Goal: Task Accomplishment & Management: Use online tool/utility

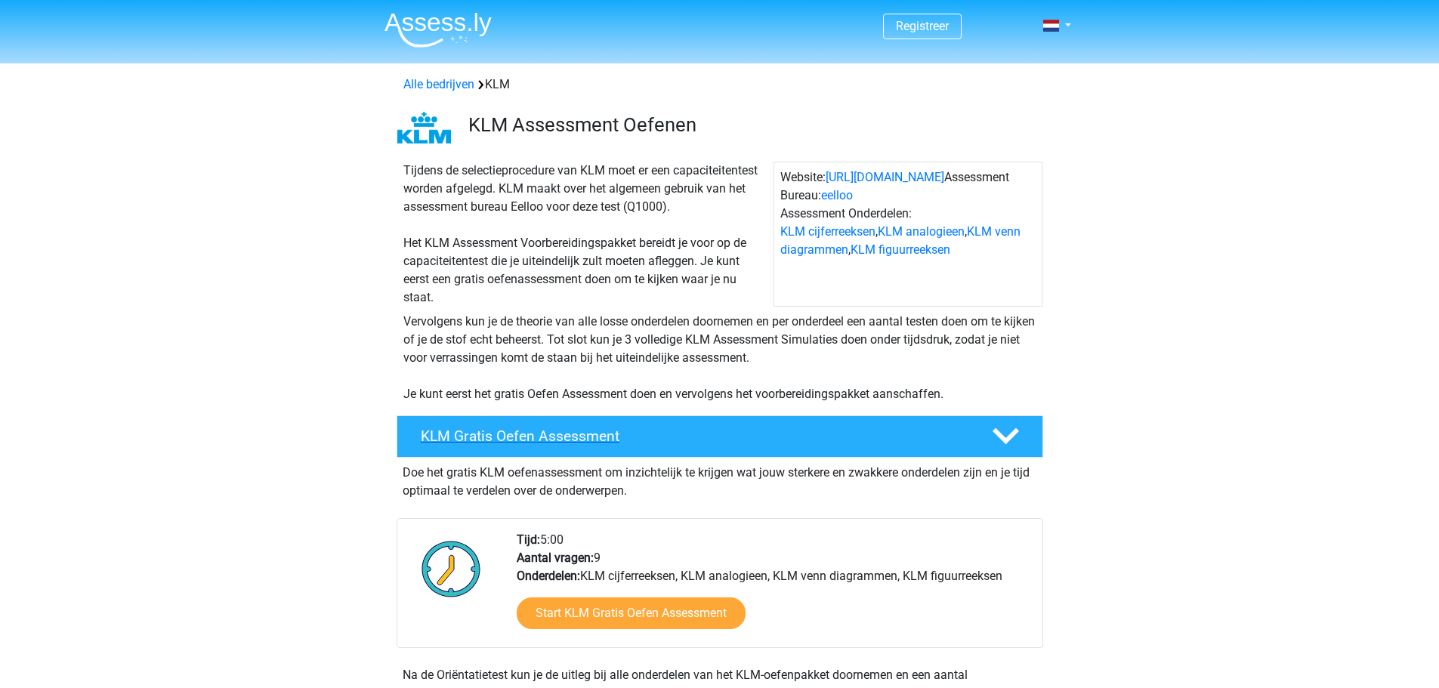
click at [724, 437] on h4 "KLM Gratis Oefen Assessment" at bounding box center [694, 436] width 547 height 17
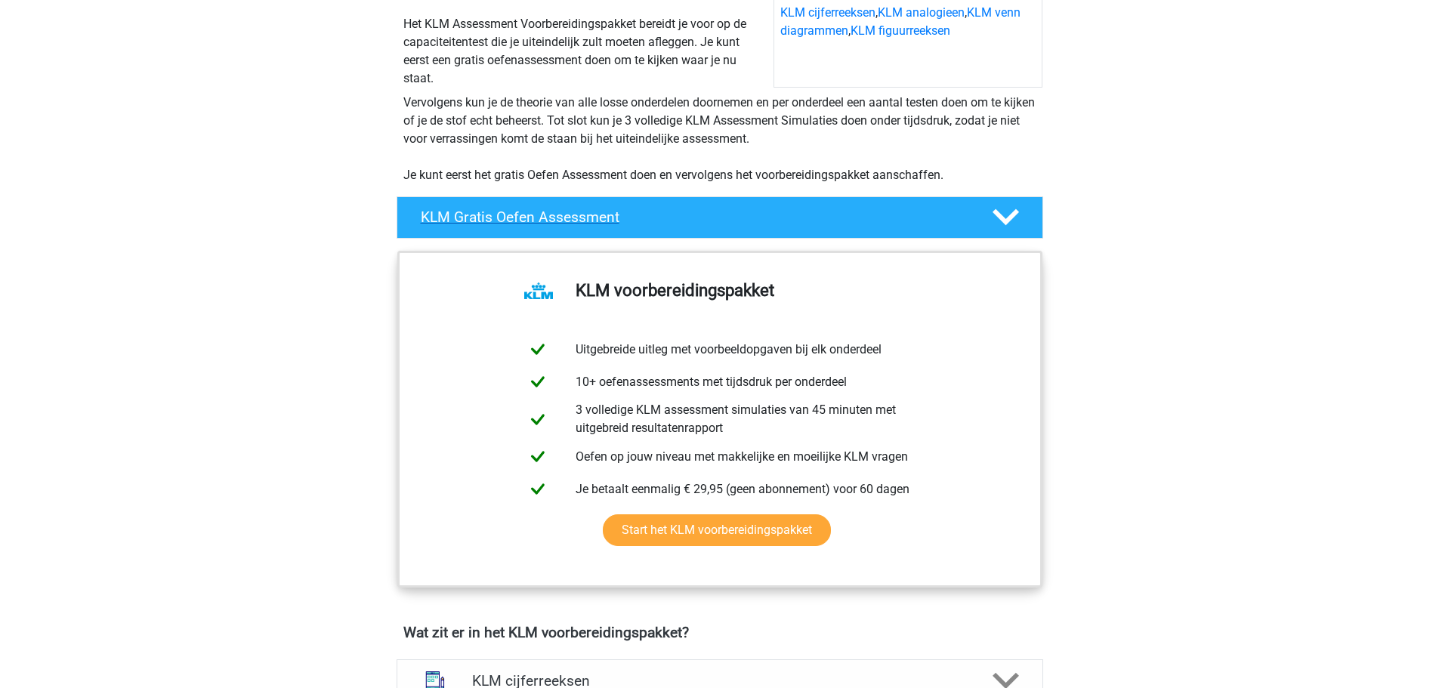
scroll to position [227, 0]
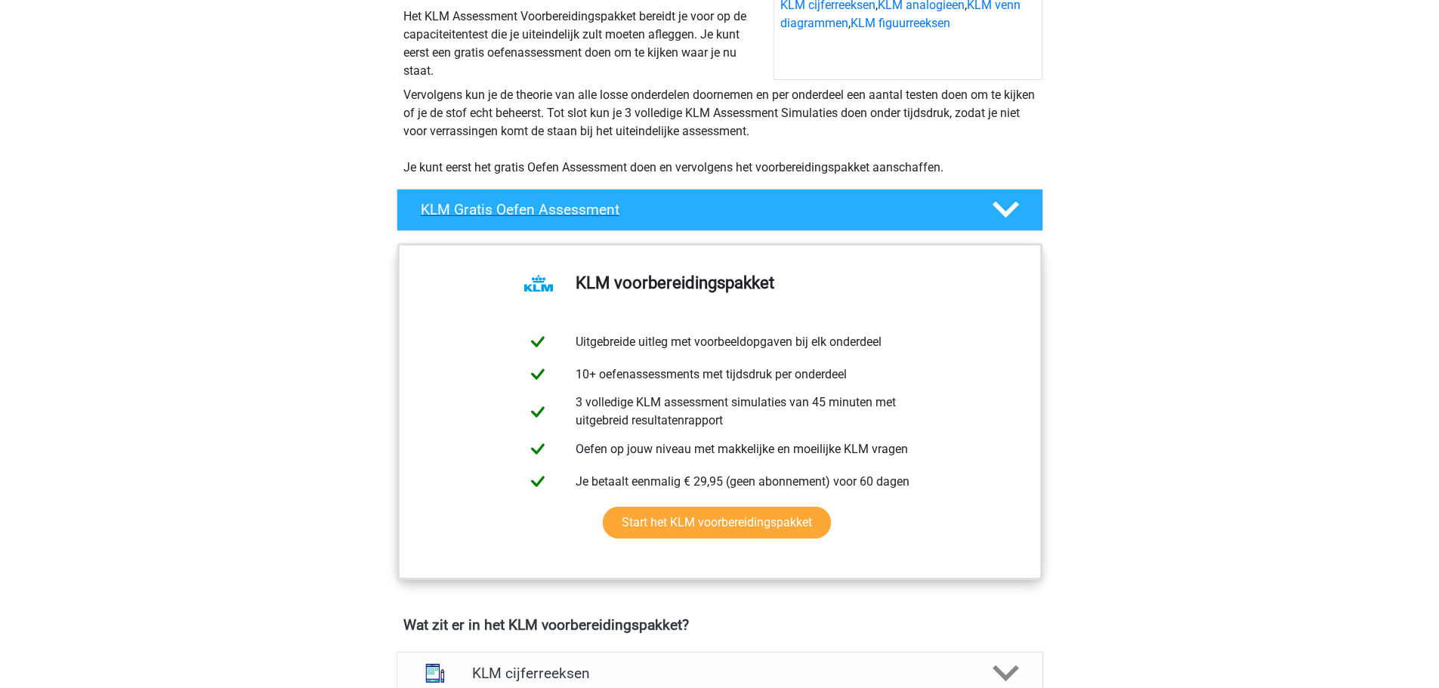
click at [1013, 212] on icon at bounding box center [1006, 209] width 26 height 26
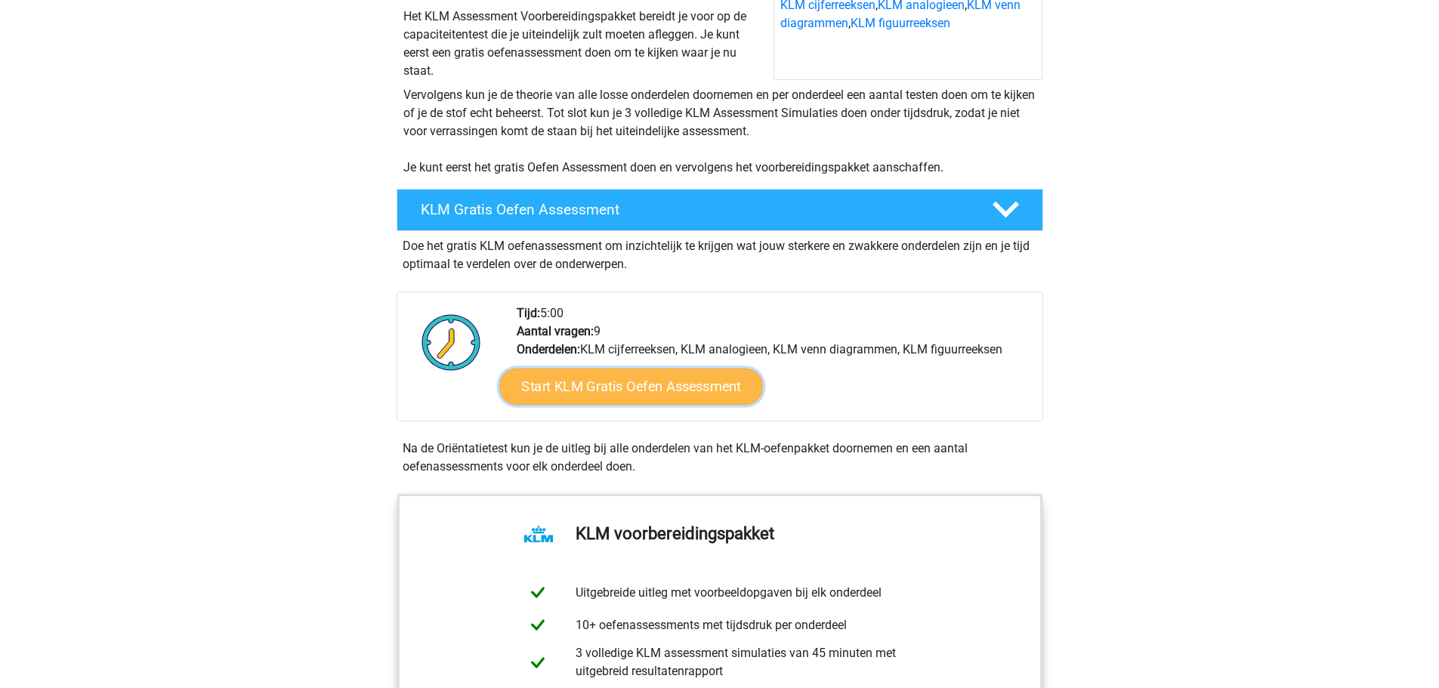
click at [610, 400] on link "Start KLM Gratis Oefen Assessment" at bounding box center [630, 386] width 263 height 36
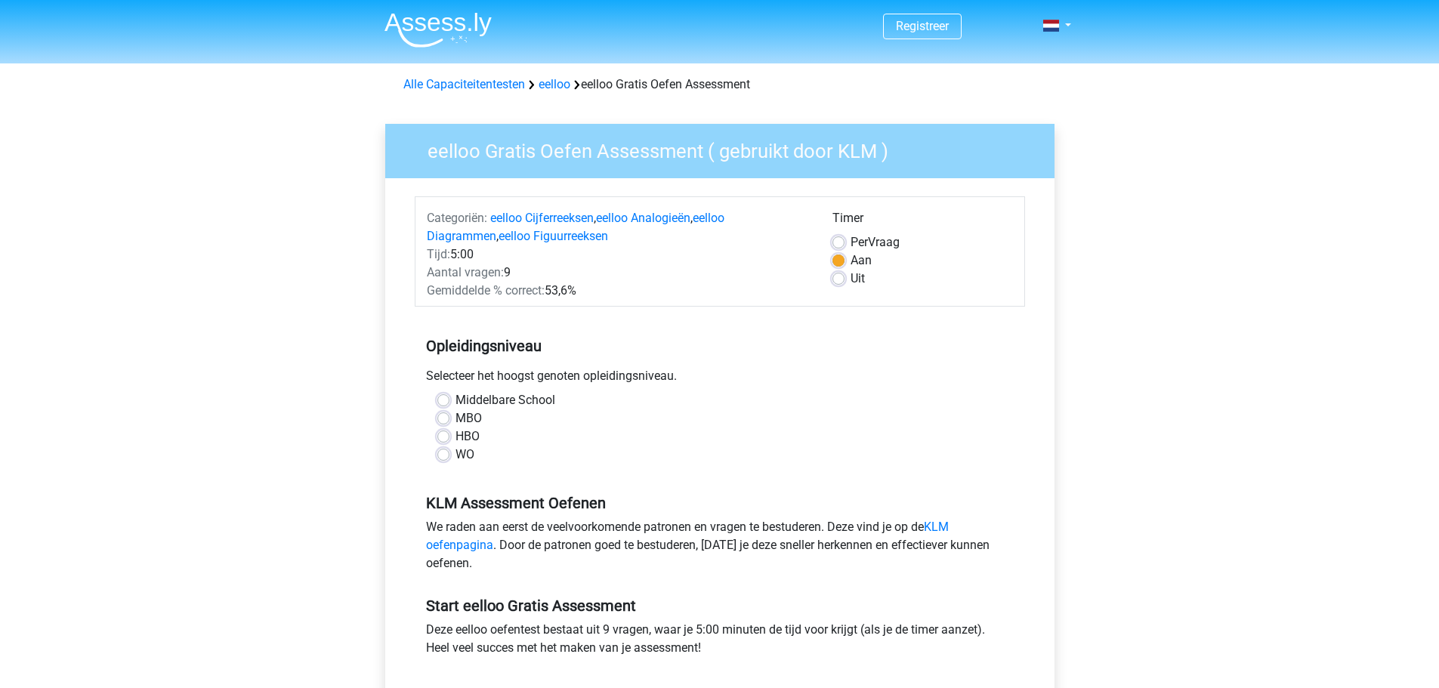
click at [465, 459] on label "WO" at bounding box center [464, 455] width 19 height 18
click at [449, 459] on input "WO" at bounding box center [443, 453] width 12 height 15
radio input "true"
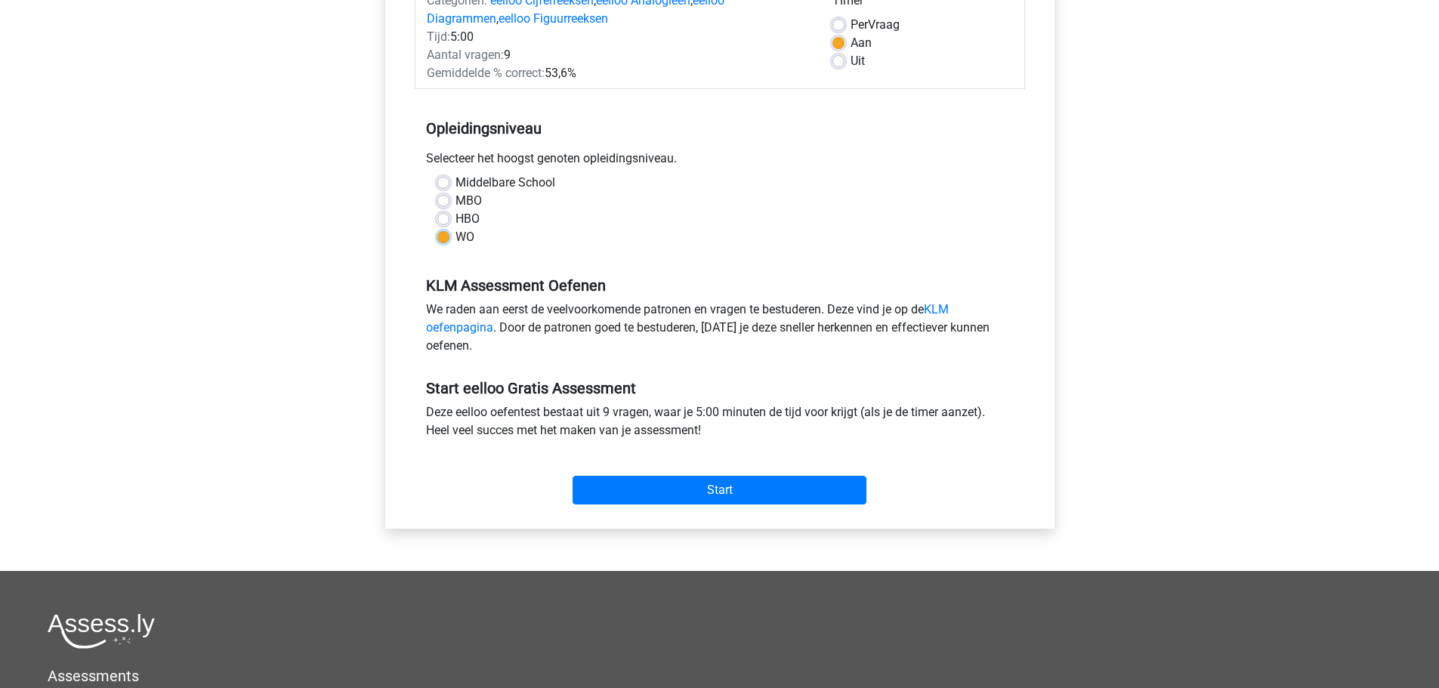
scroll to position [227, 0]
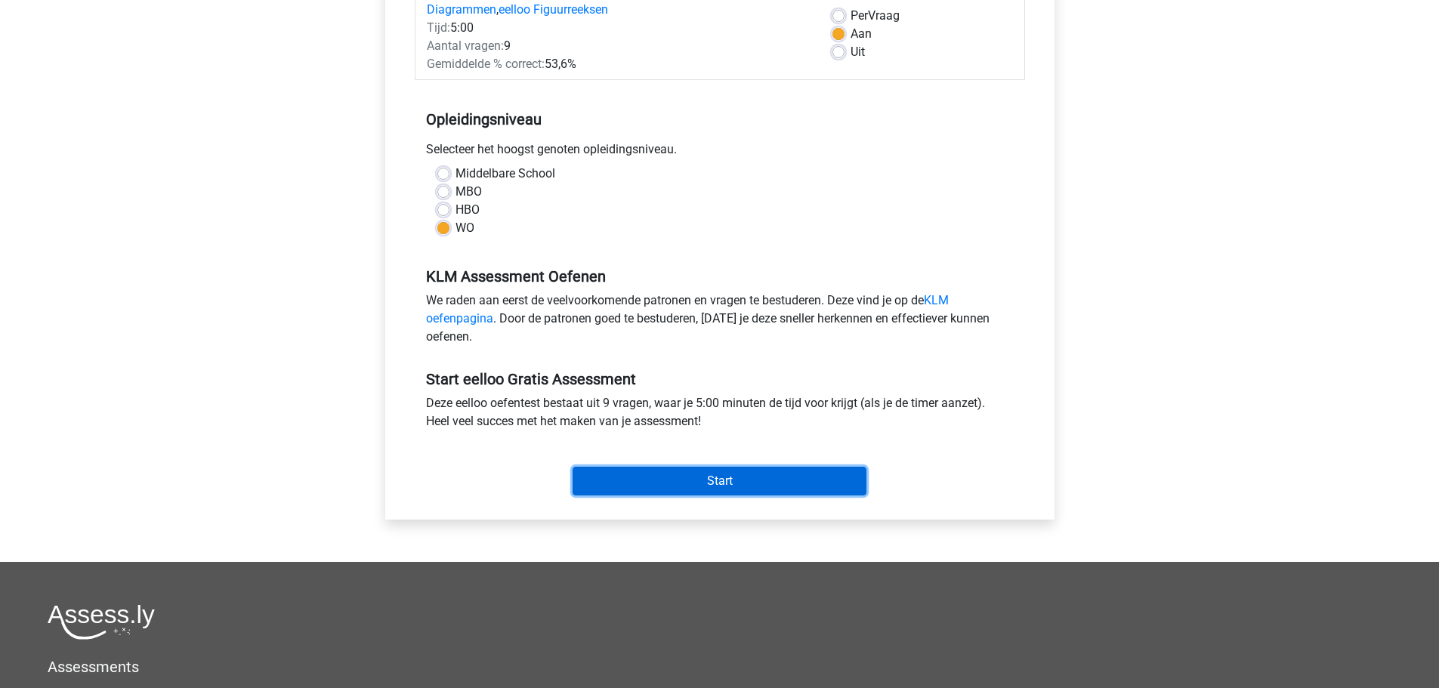
click at [734, 487] on input "Start" at bounding box center [720, 481] width 294 height 29
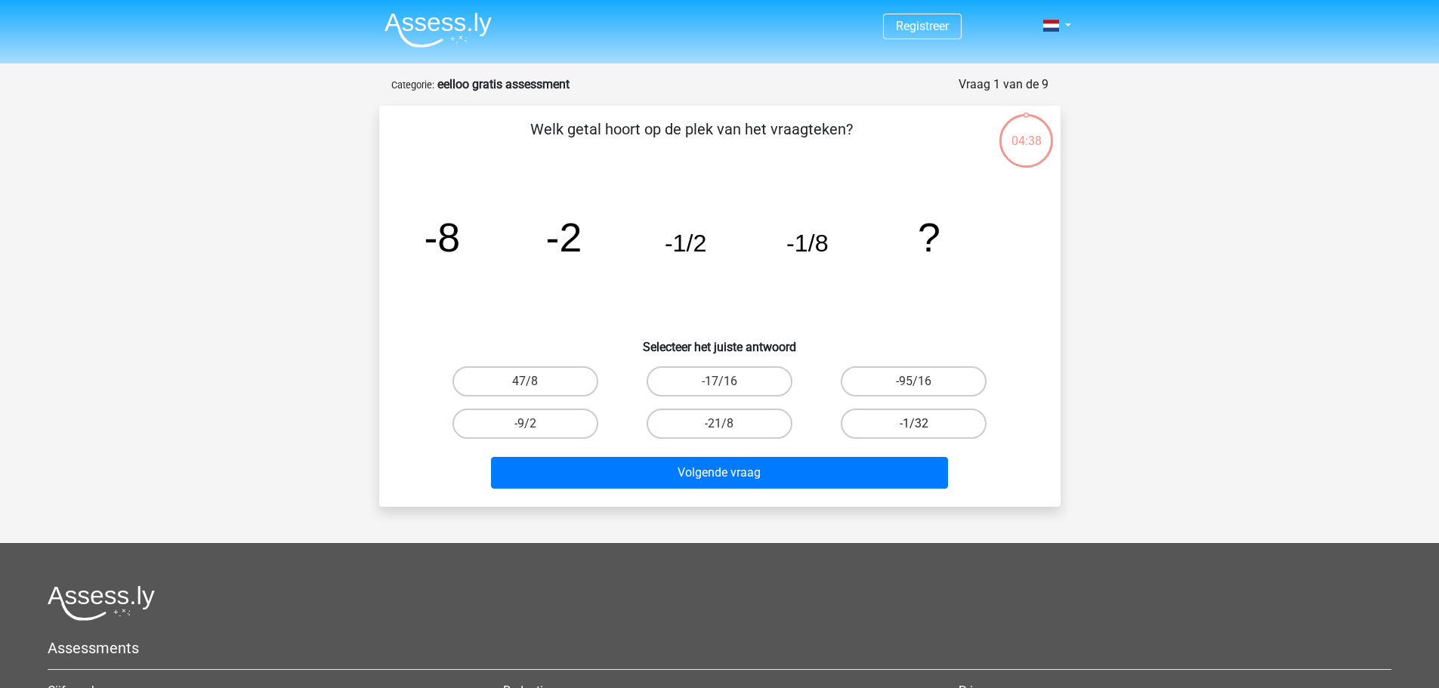
click at [896, 431] on label "-1/32" at bounding box center [914, 424] width 146 height 30
click at [914, 431] on input "-1/32" at bounding box center [919, 429] width 10 height 10
radio input "true"
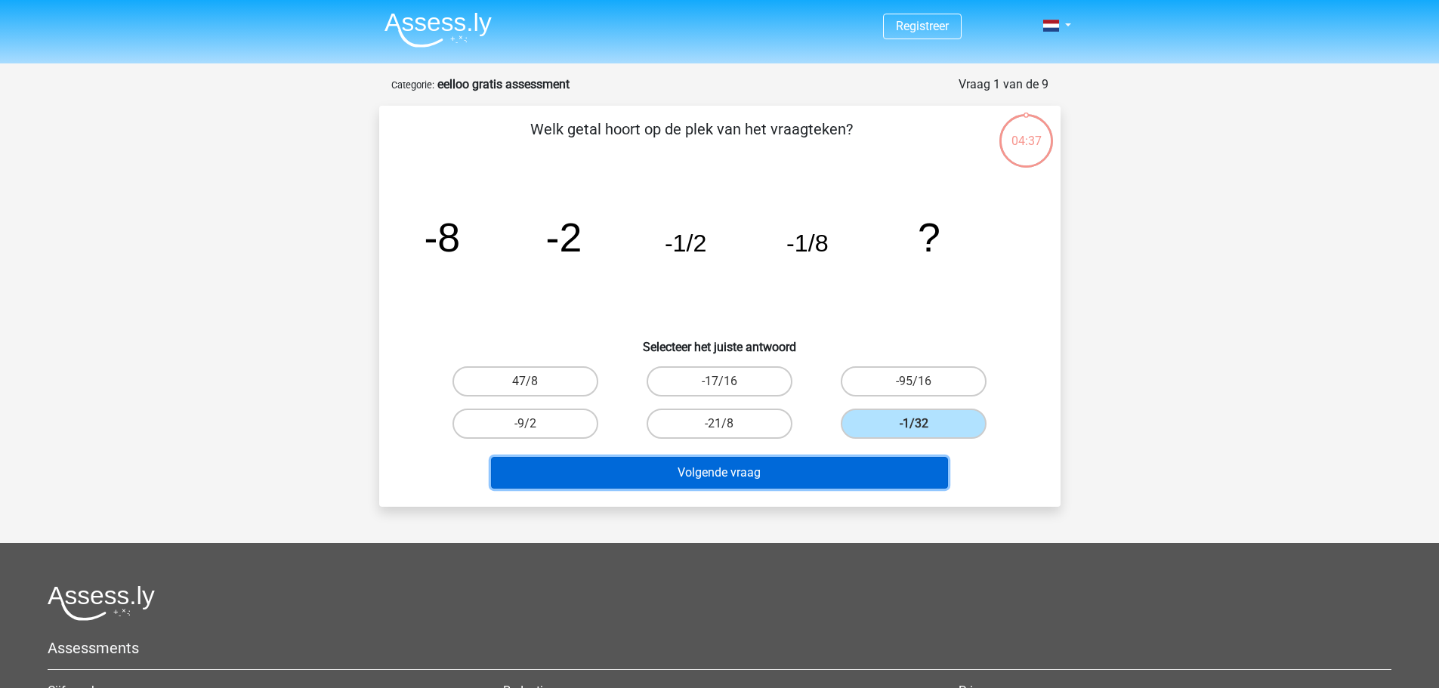
click at [729, 478] on button "Volgende vraag" at bounding box center [719, 473] width 457 height 32
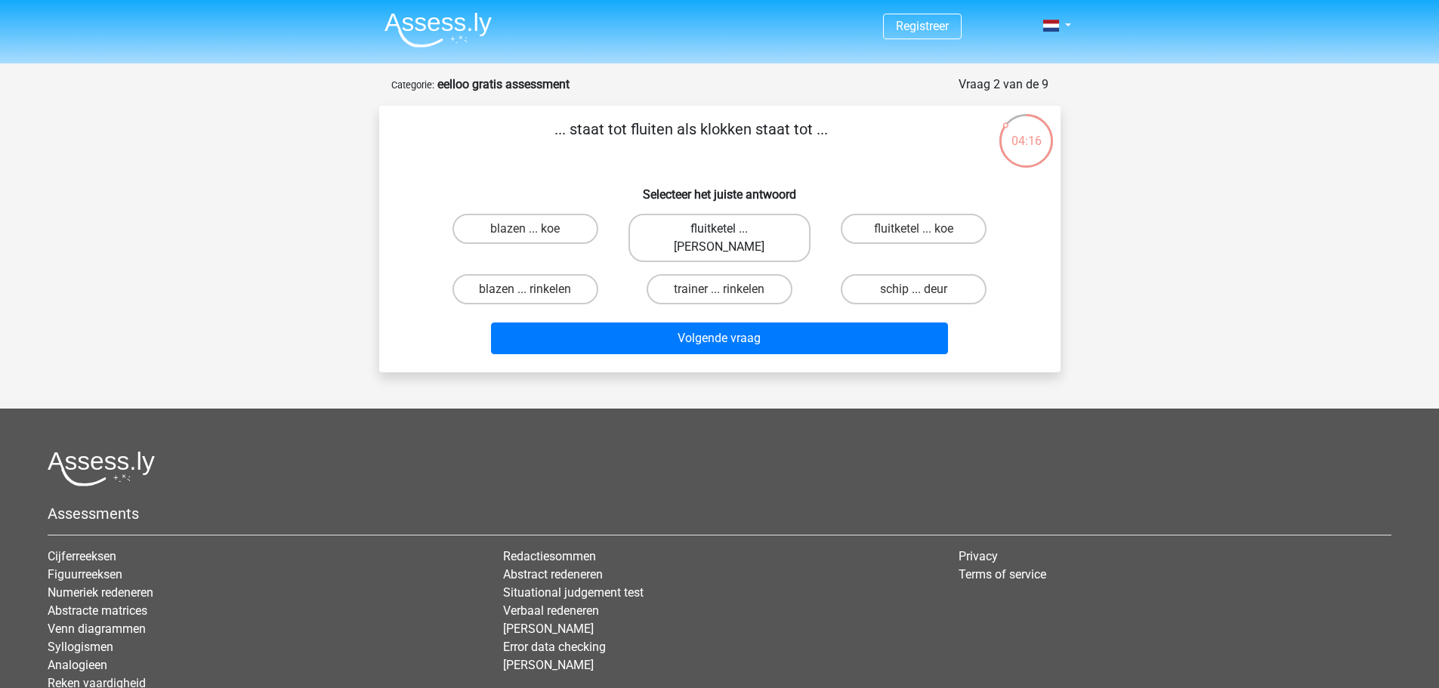
click at [701, 232] on label "fluitketel ... [PERSON_NAME]" at bounding box center [719, 238] width 182 height 48
click at [719, 232] on input "fluitketel ... [PERSON_NAME]" at bounding box center [724, 234] width 10 height 10
radio input "true"
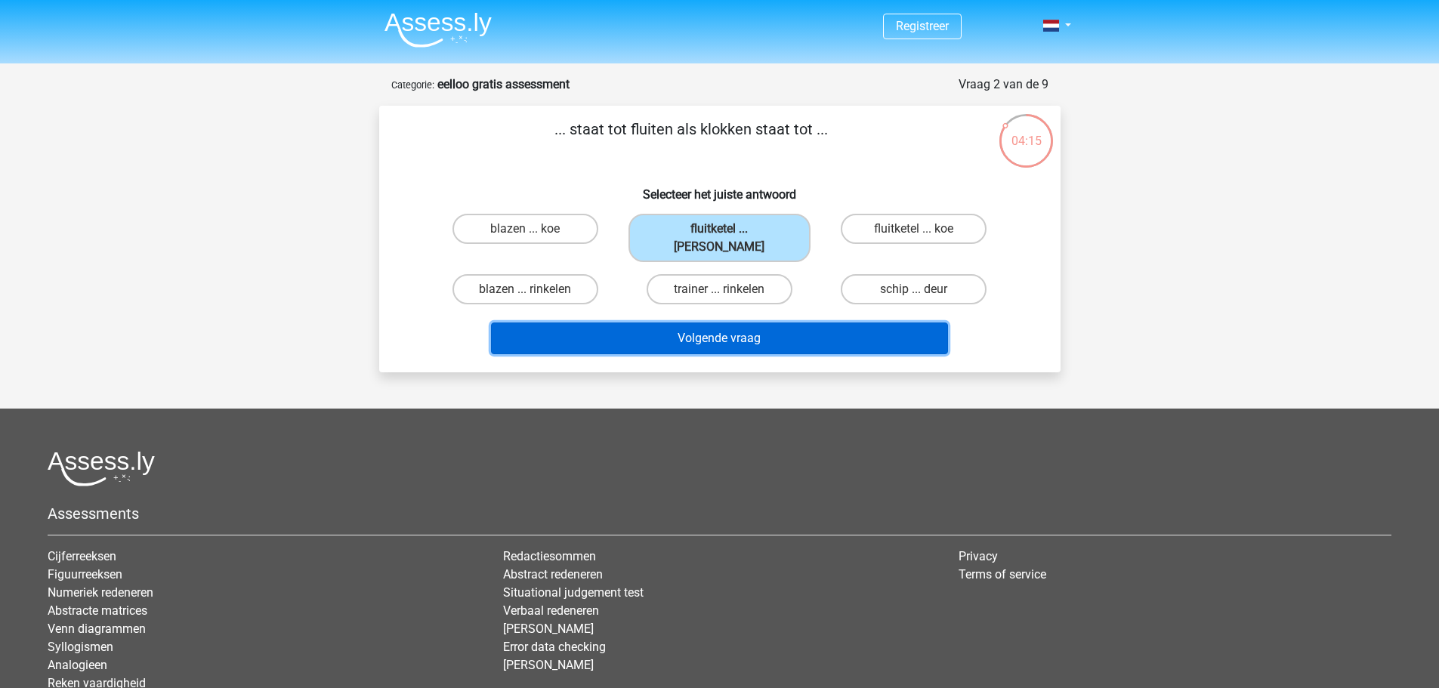
click at [712, 326] on button "Volgende vraag" at bounding box center [719, 339] width 457 height 32
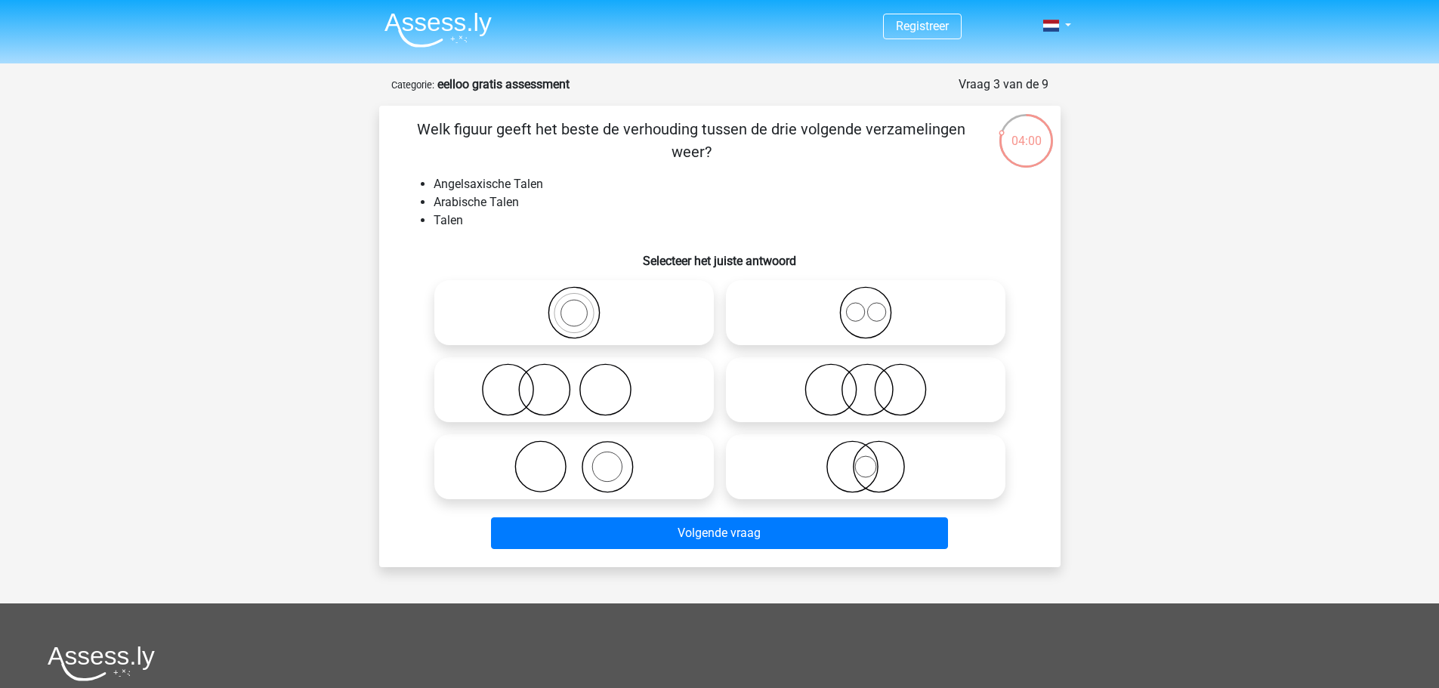
click at [829, 321] on icon at bounding box center [865, 312] width 267 height 53
click at [866, 305] on input "radio" at bounding box center [871, 300] width 10 height 10
radio input "true"
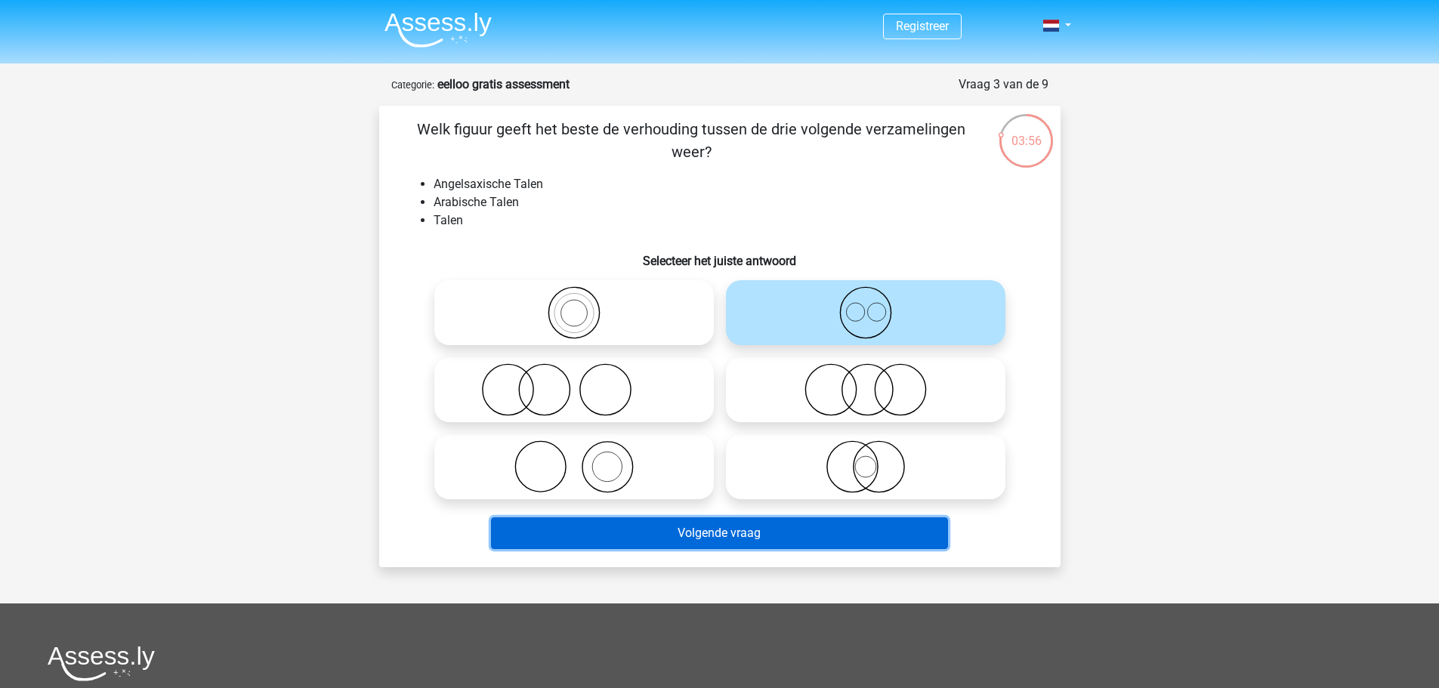
click at [730, 542] on button "Volgende vraag" at bounding box center [719, 533] width 457 height 32
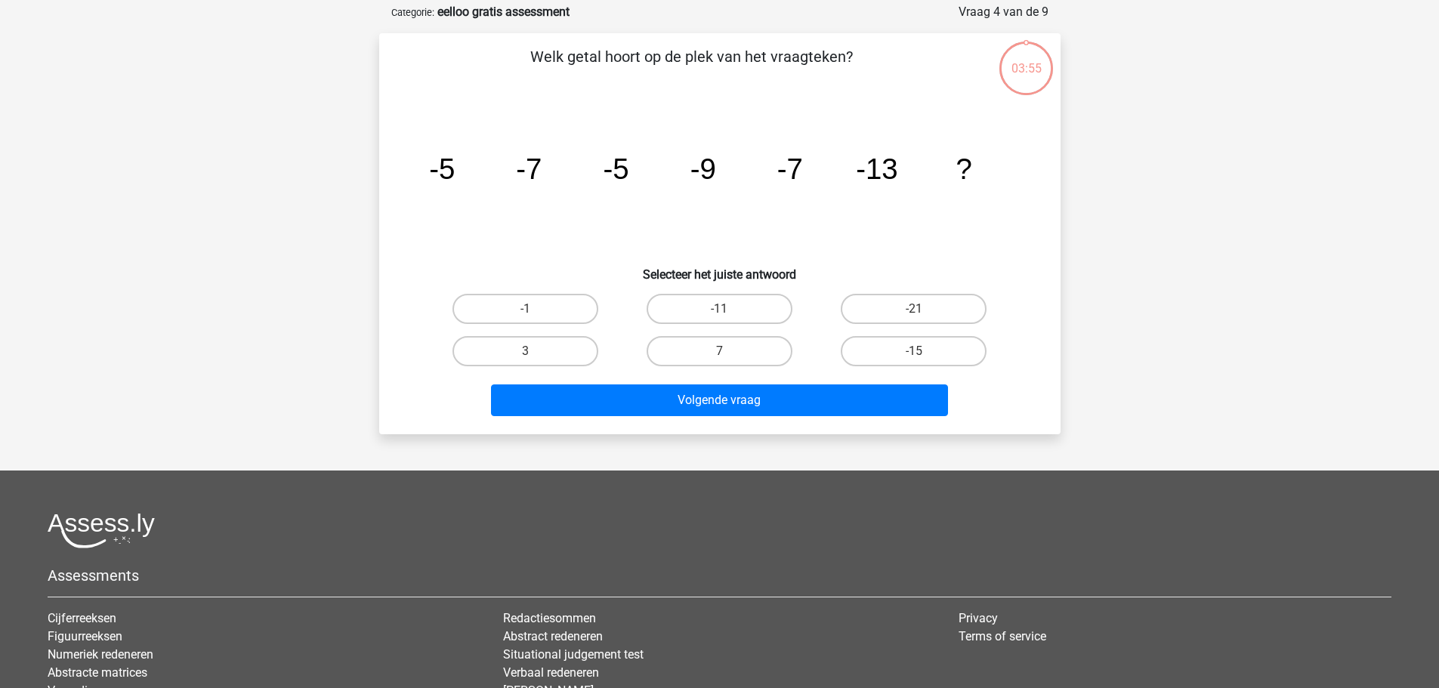
scroll to position [76, 0]
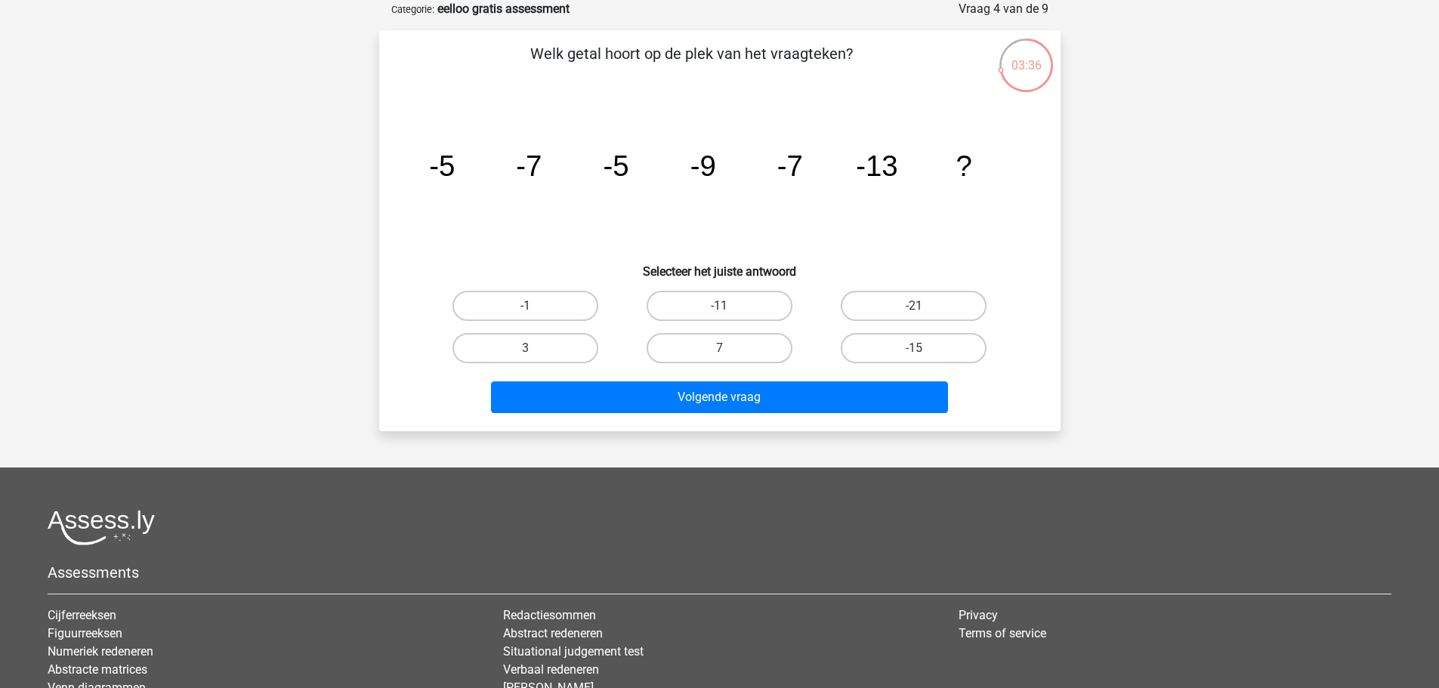
click at [724, 311] on input "-11" at bounding box center [724, 311] width 10 height 10
radio input "true"
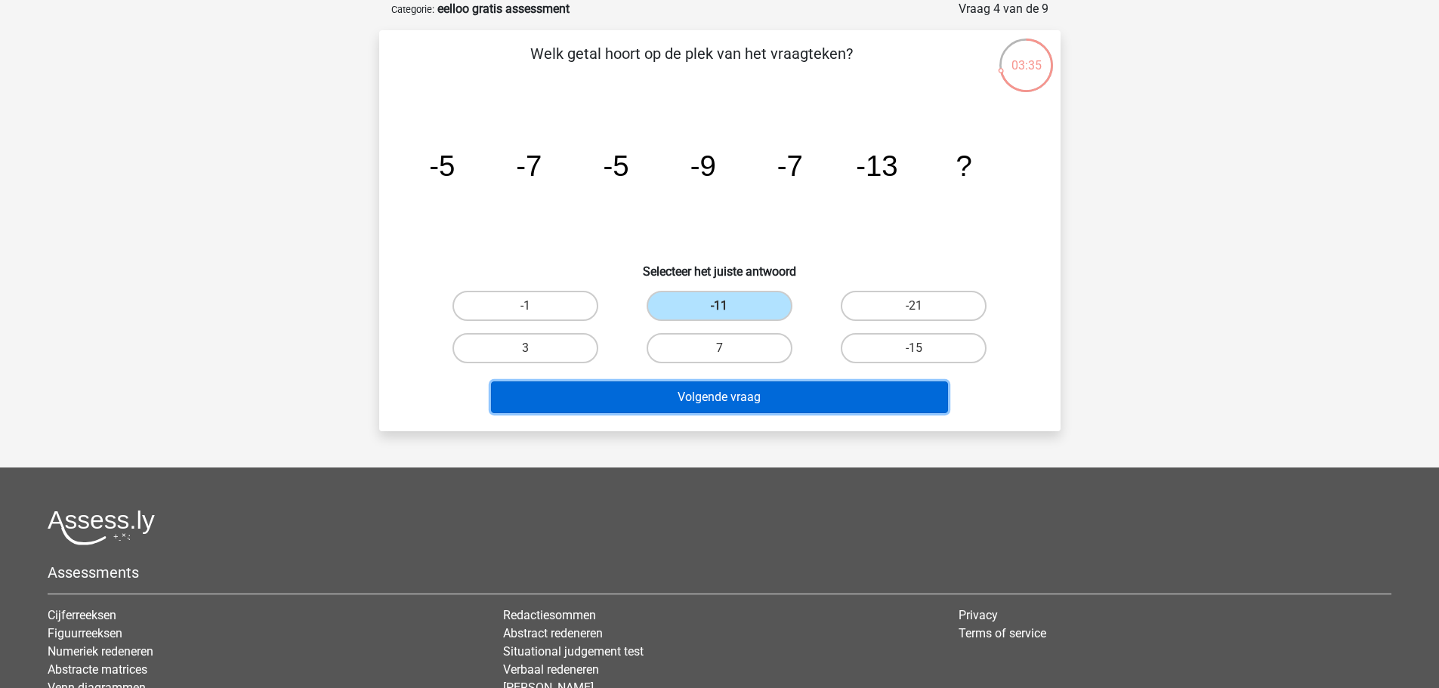
click at [772, 403] on button "Volgende vraag" at bounding box center [719, 397] width 457 height 32
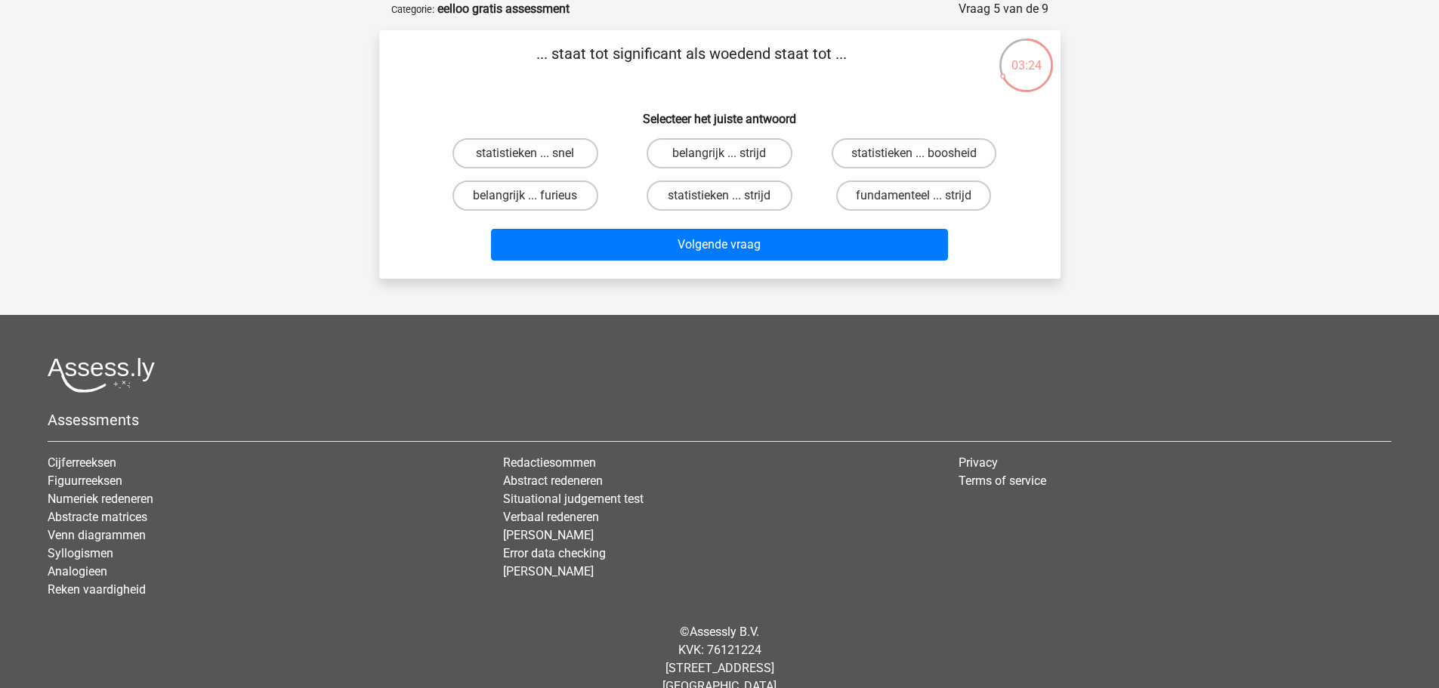
click at [533, 199] on input "belangrijk ... furieus" at bounding box center [530, 201] width 10 height 10
radio input "true"
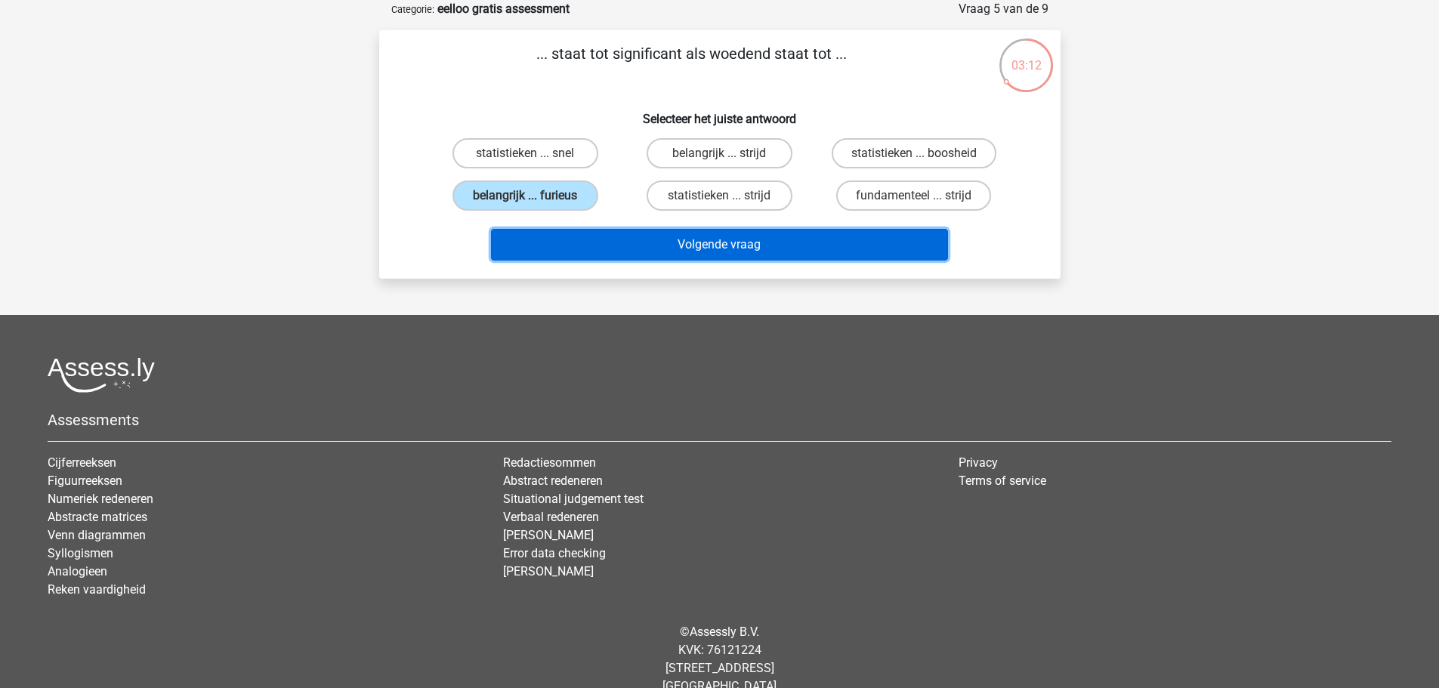
click at [625, 233] on button "Volgende vraag" at bounding box center [719, 245] width 457 height 32
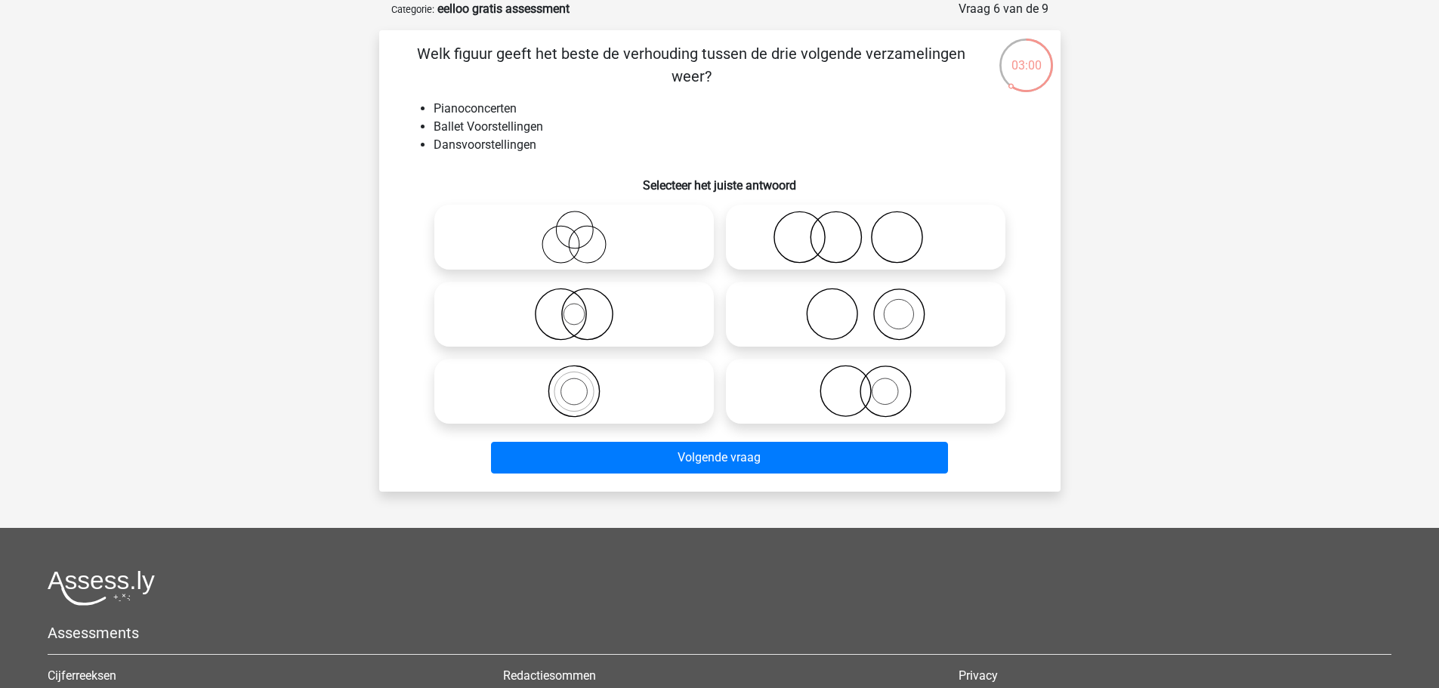
click at [904, 405] on icon at bounding box center [865, 391] width 267 height 53
click at [875, 384] on input "radio" at bounding box center [871, 379] width 10 height 10
radio input "true"
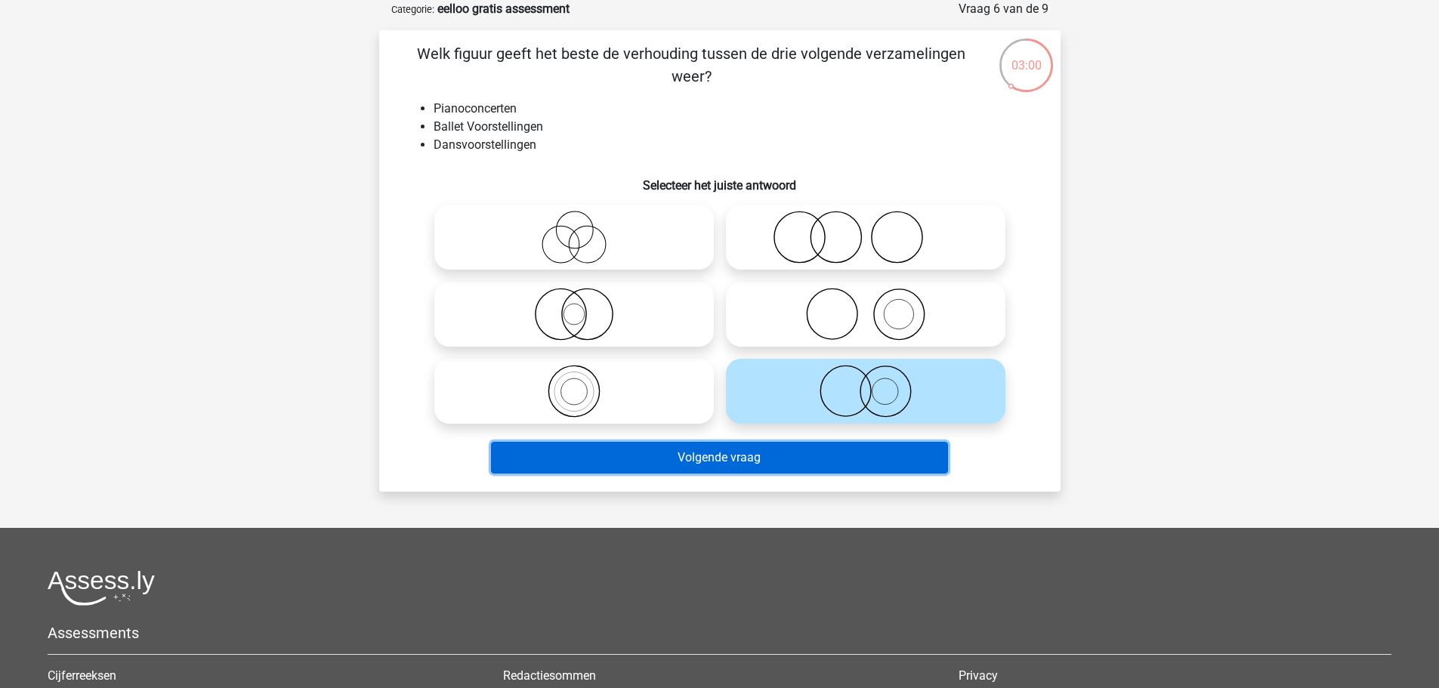
click at [824, 462] on button "Volgende vraag" at bounding box center [719, 458] width 457 height 32
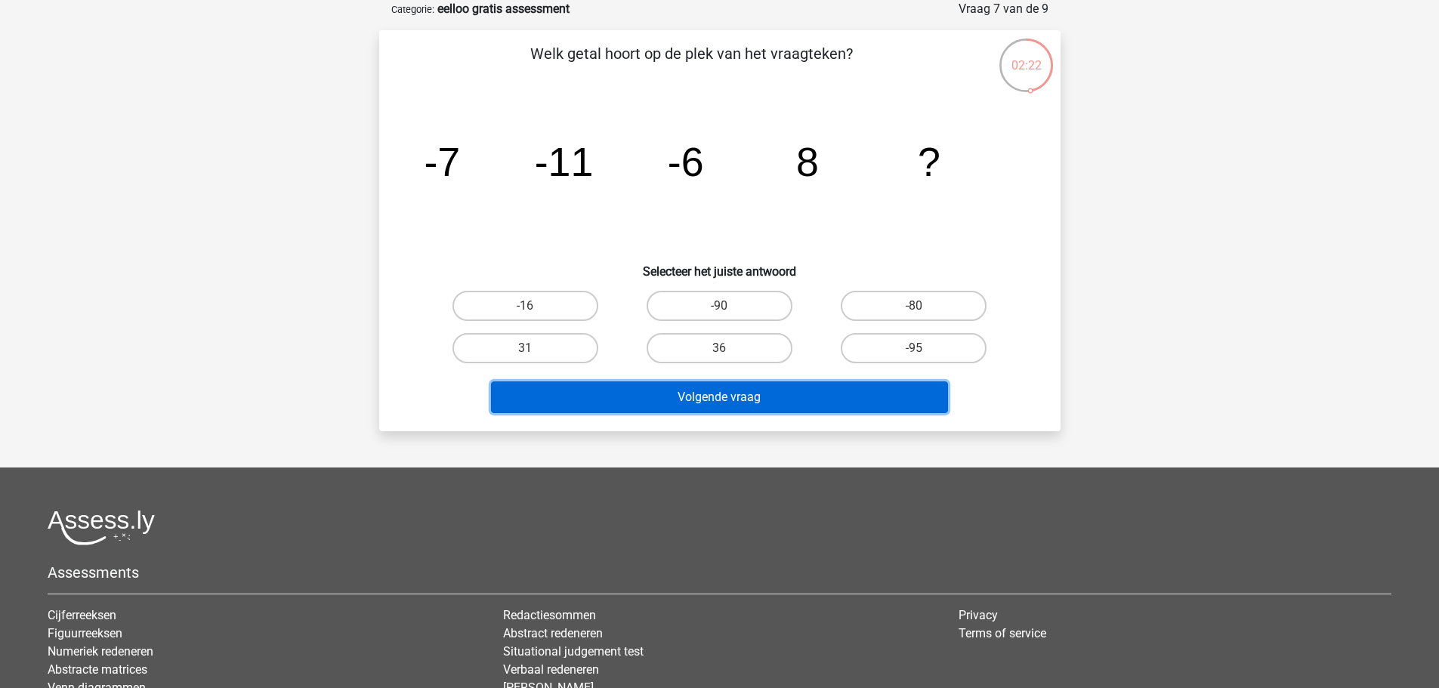
click at [788, 400] on button "Volgende vraag" at bounding box center [719, 397] width 457 height 32
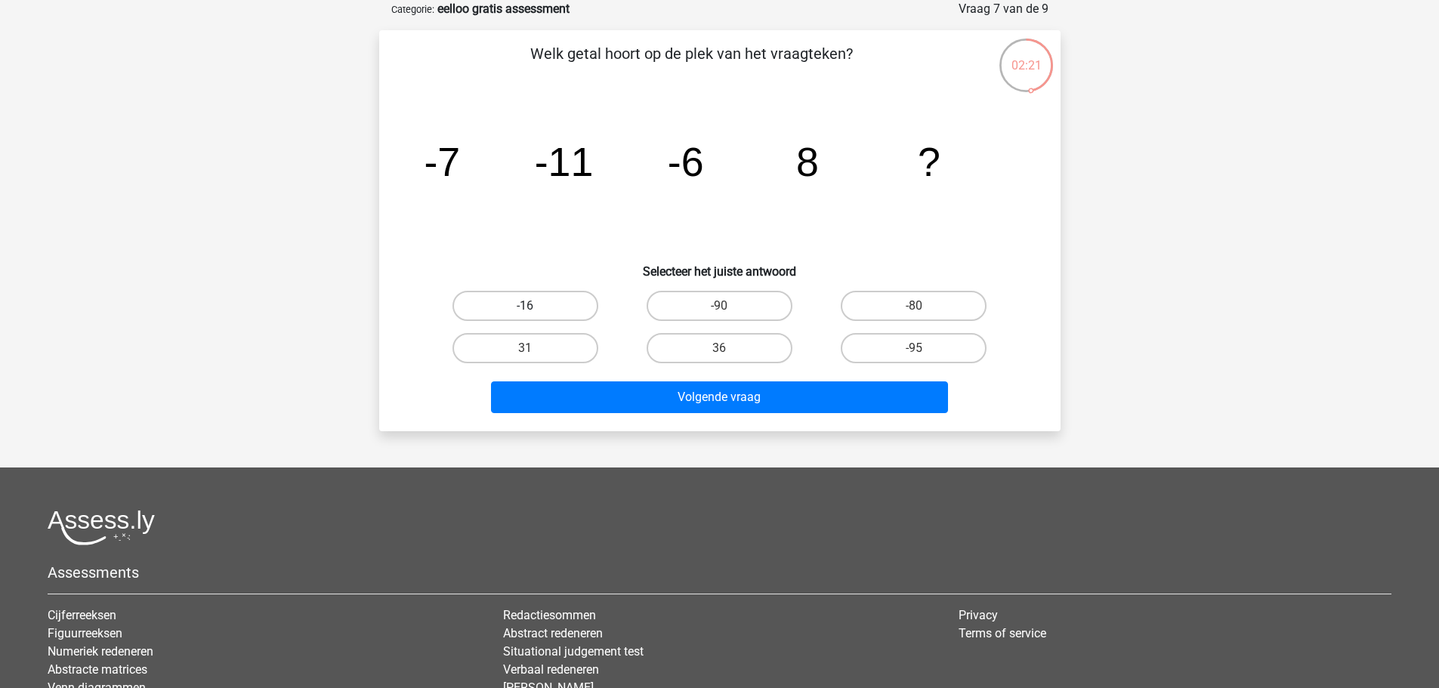
click at [547, 305] on label "-16" at bounding box center [525, 306] width 146 height 30
click at [535, 306] on input "-16" at bounding box center [530, 311] width 10 height 10
radio input "true"
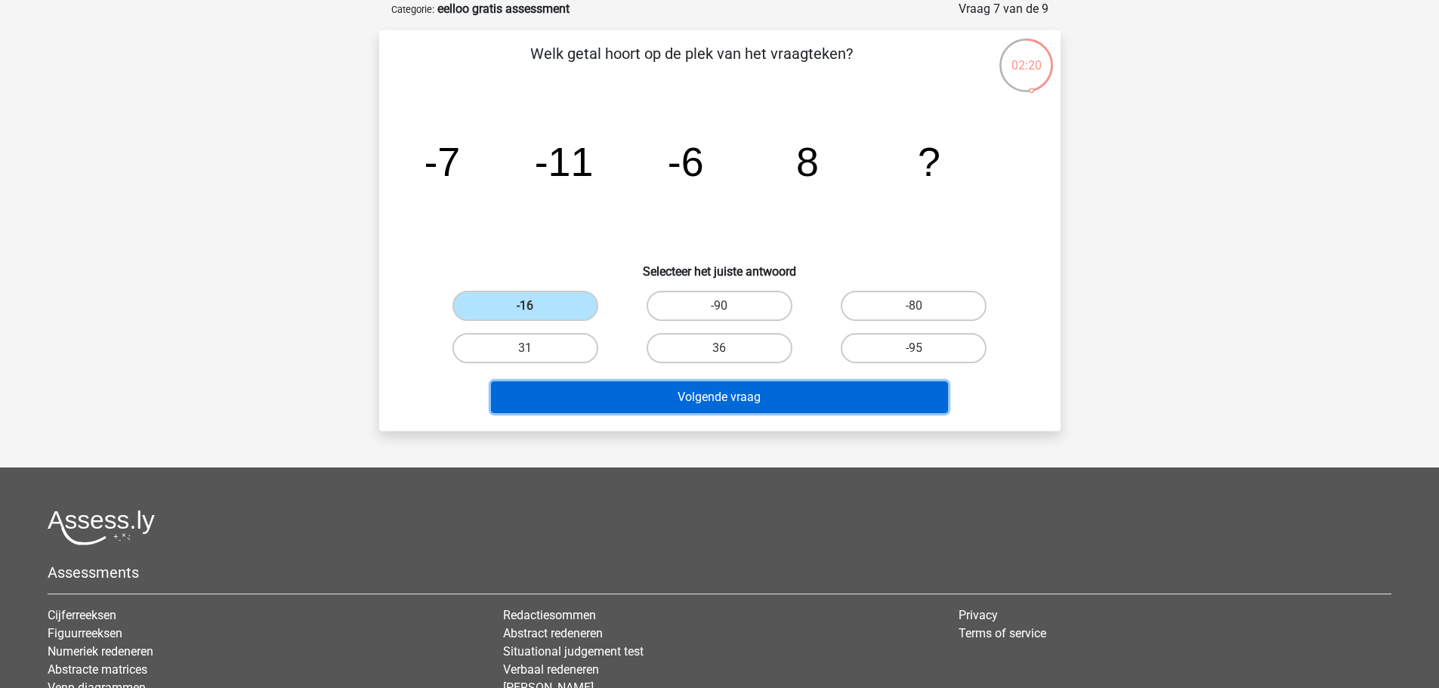
click at [783, 406] on button "Volgende vraag" at bounding box center [719, 397] width 457 height 32
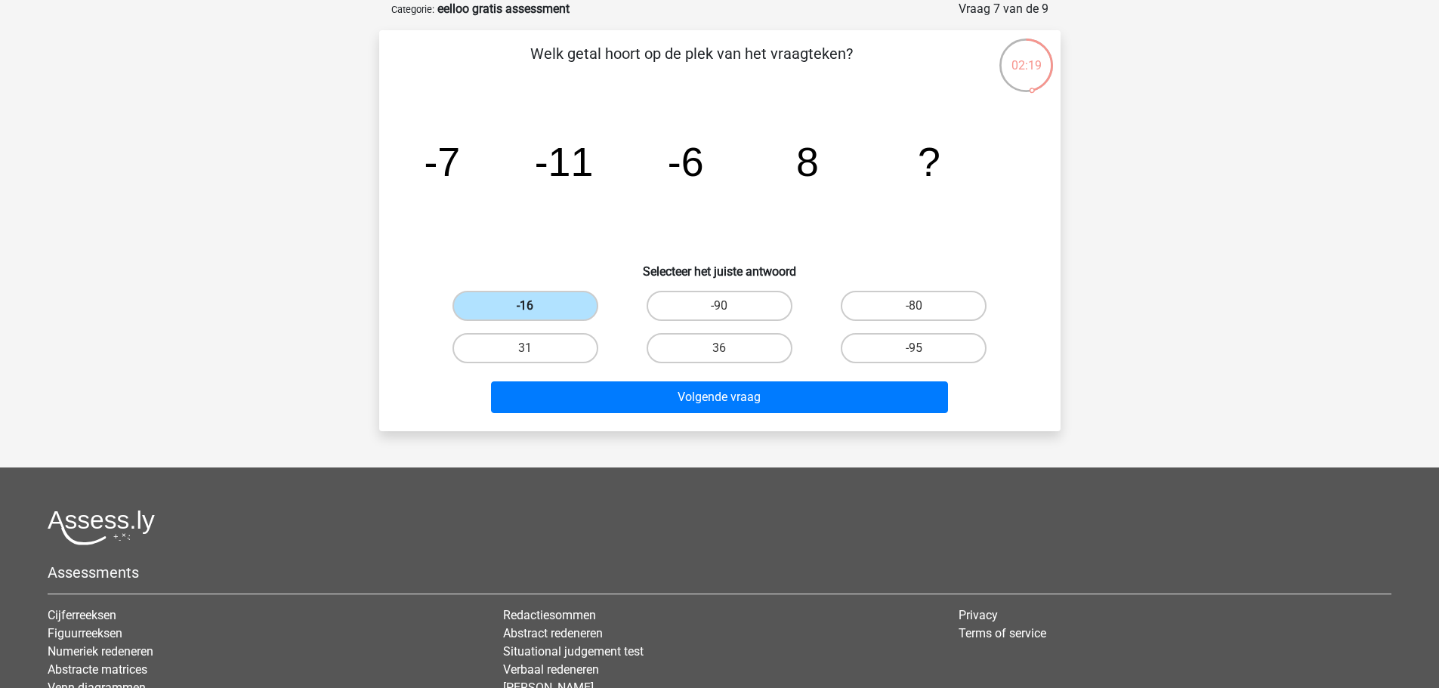
click at [518, 309] on label "-16" at bounding box center [525, 306] width 146 height 30
click at [525, 309] on input "-16" at bounding box center [530, 311] width 10 height 10
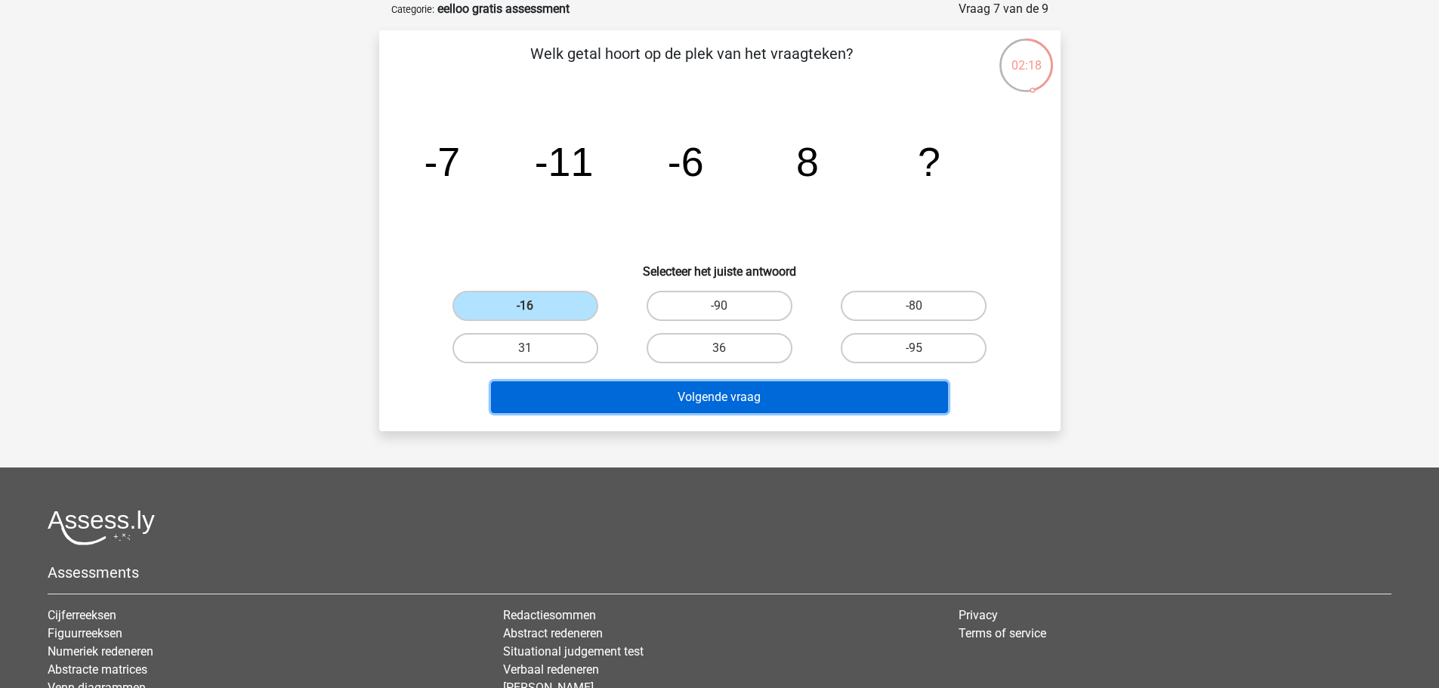
click at [726, 397] on button "Volgende vraag" at bounding box center [719, 397] width 457 height 32
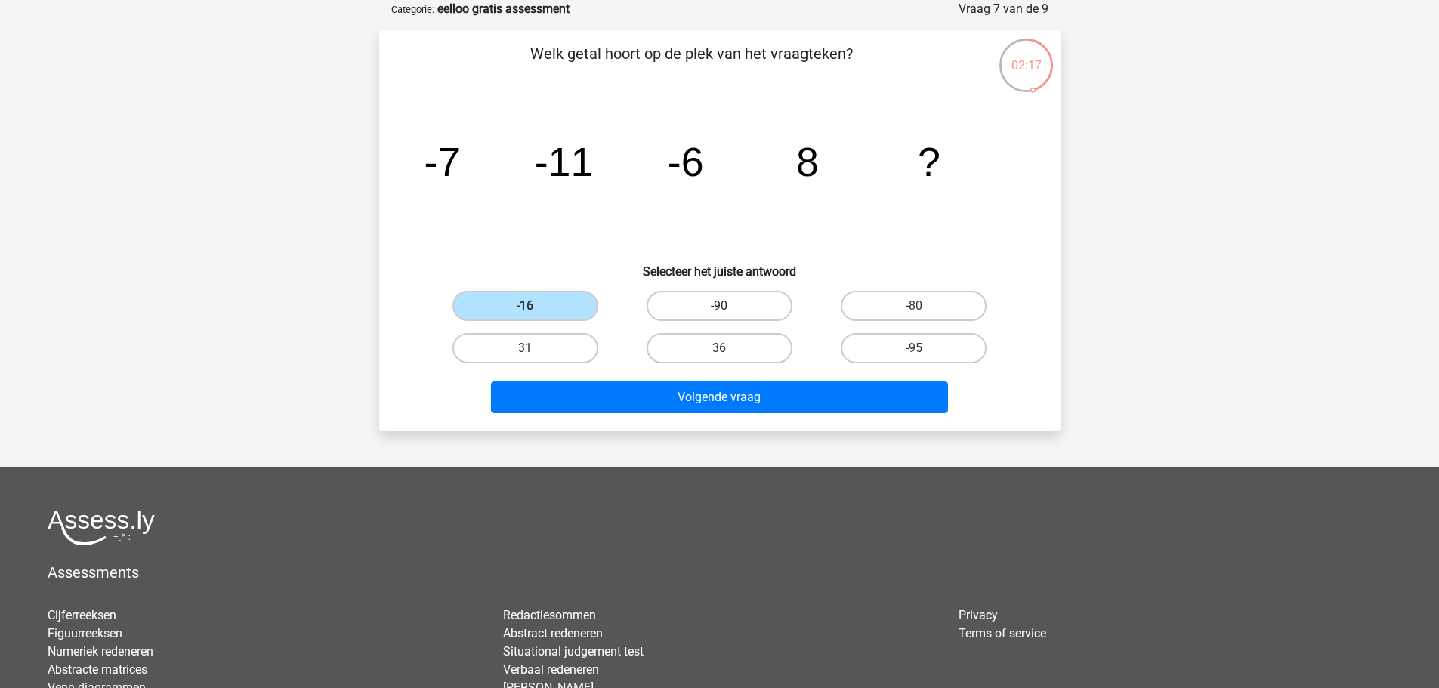
click at [698, 306] on label "-90" at bounding box center [720, 306] width 146 height 30
click at [719, 306] on input "-90" at bounding box center [724, 311] width 10 height 10
radio input "true"
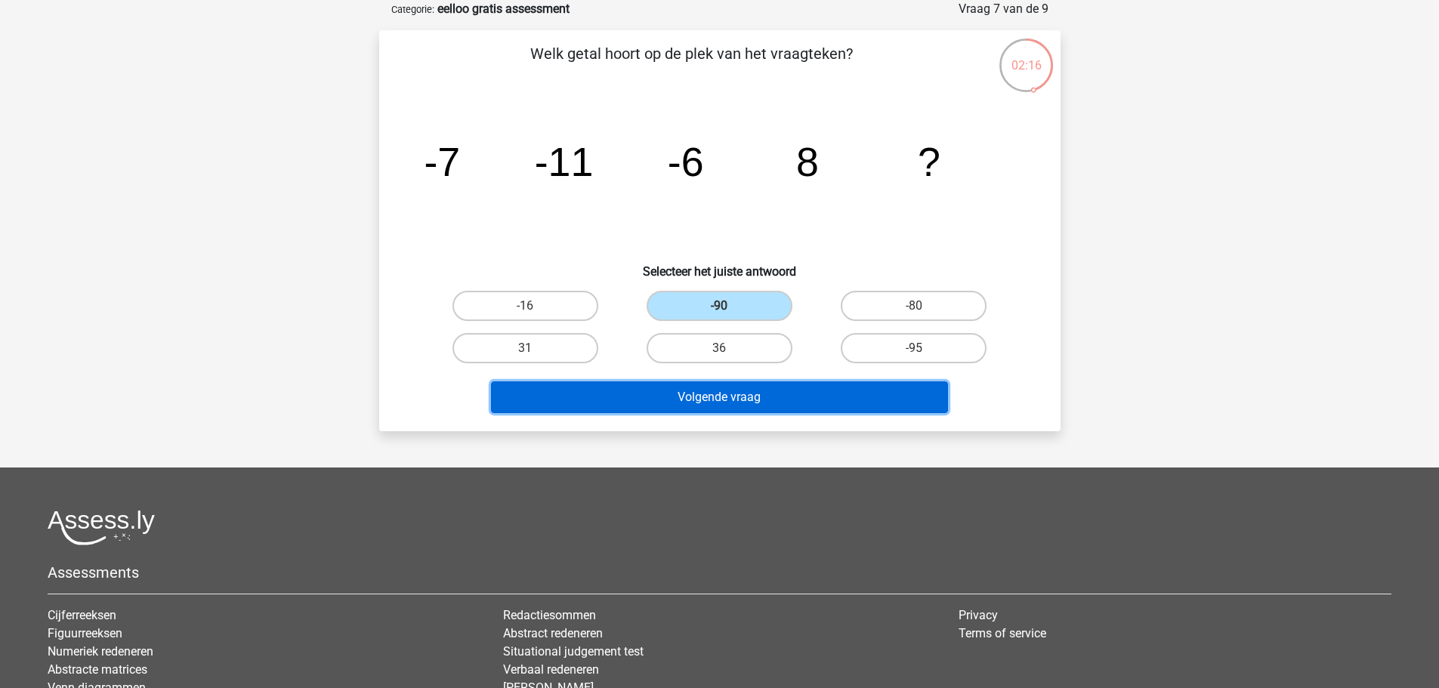
click at [752, 406] on button "Volgende vraag" at bounding box center [719, 397] width 457 height 32
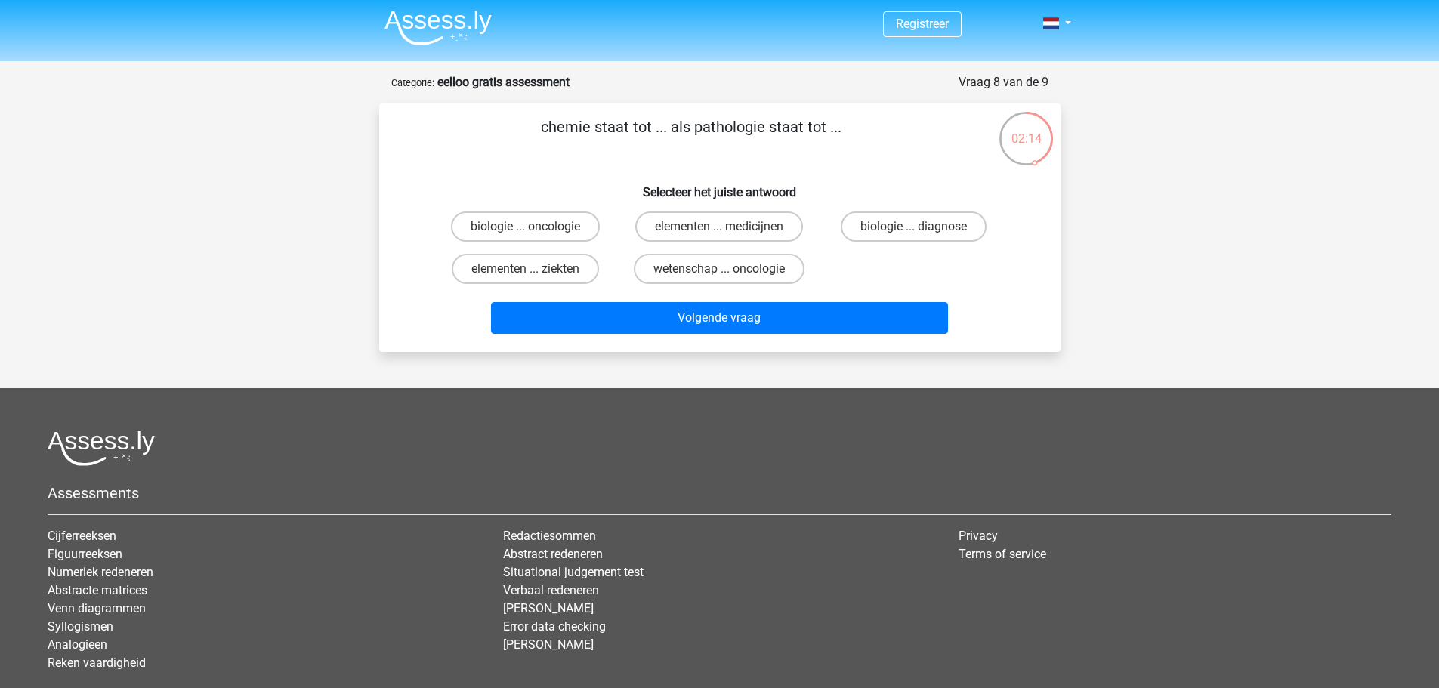
scroll to position [0, 0]
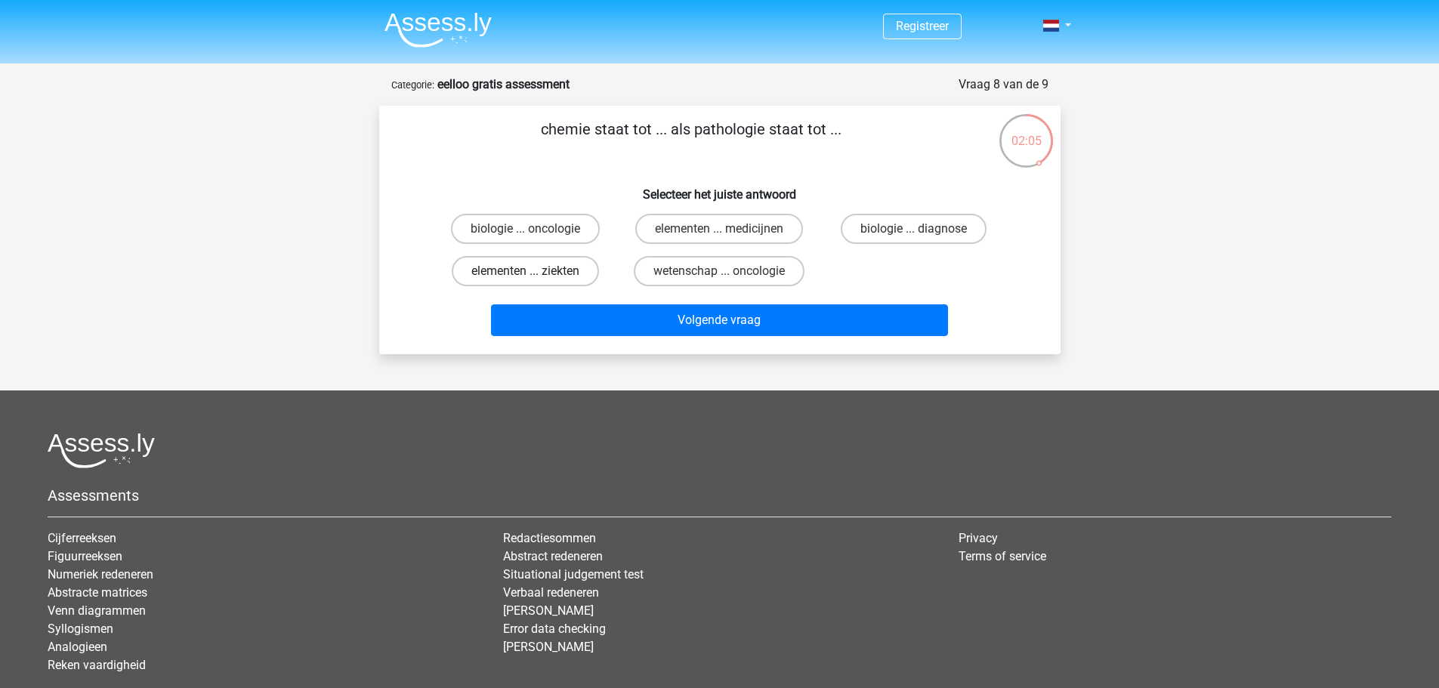
click at [540, 277] on label "elementen ... ziekten" at bounding box center [525, 271] width 147 height 30
click at [535, 277] on input "elementen ... ziekten" at bounding box center [530, 276] width 10 height 10
radio input "true"
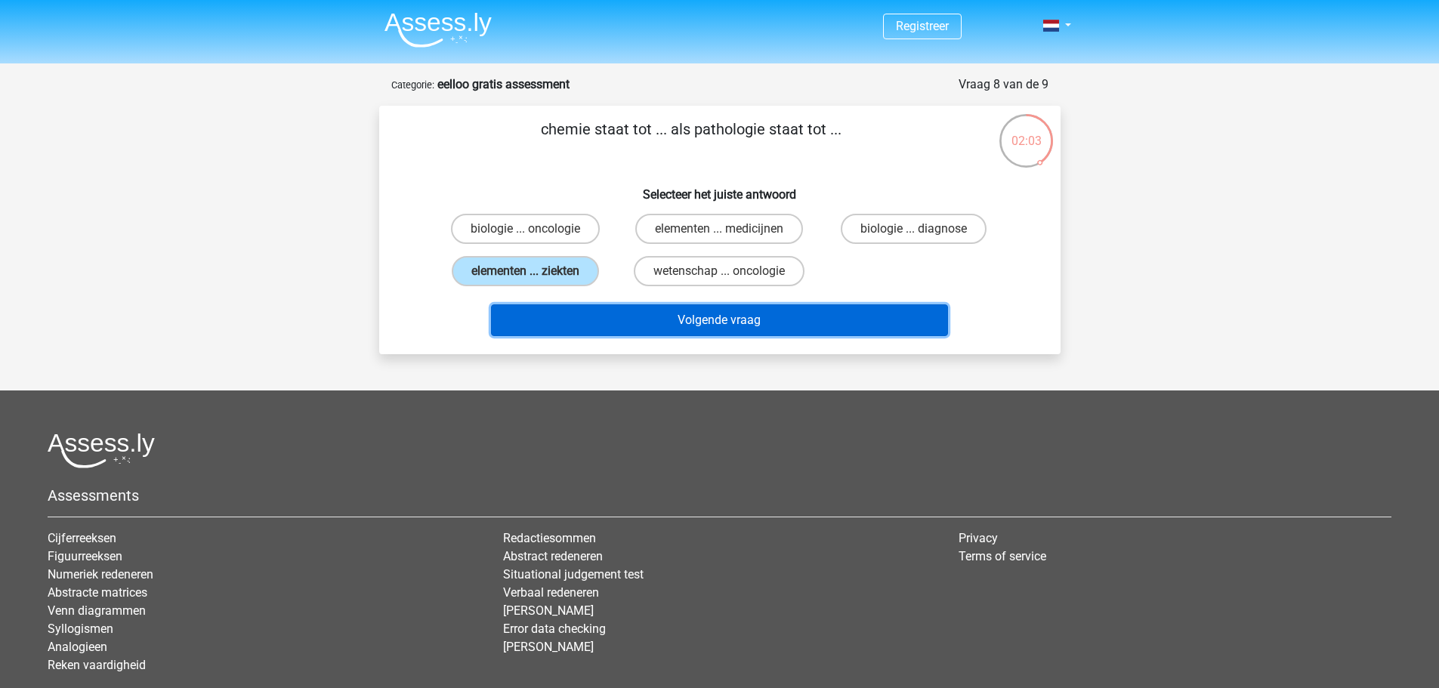
click at [639, 321] on button "Volgende vraag" at bounding box center [719, 320] width 457 height 32
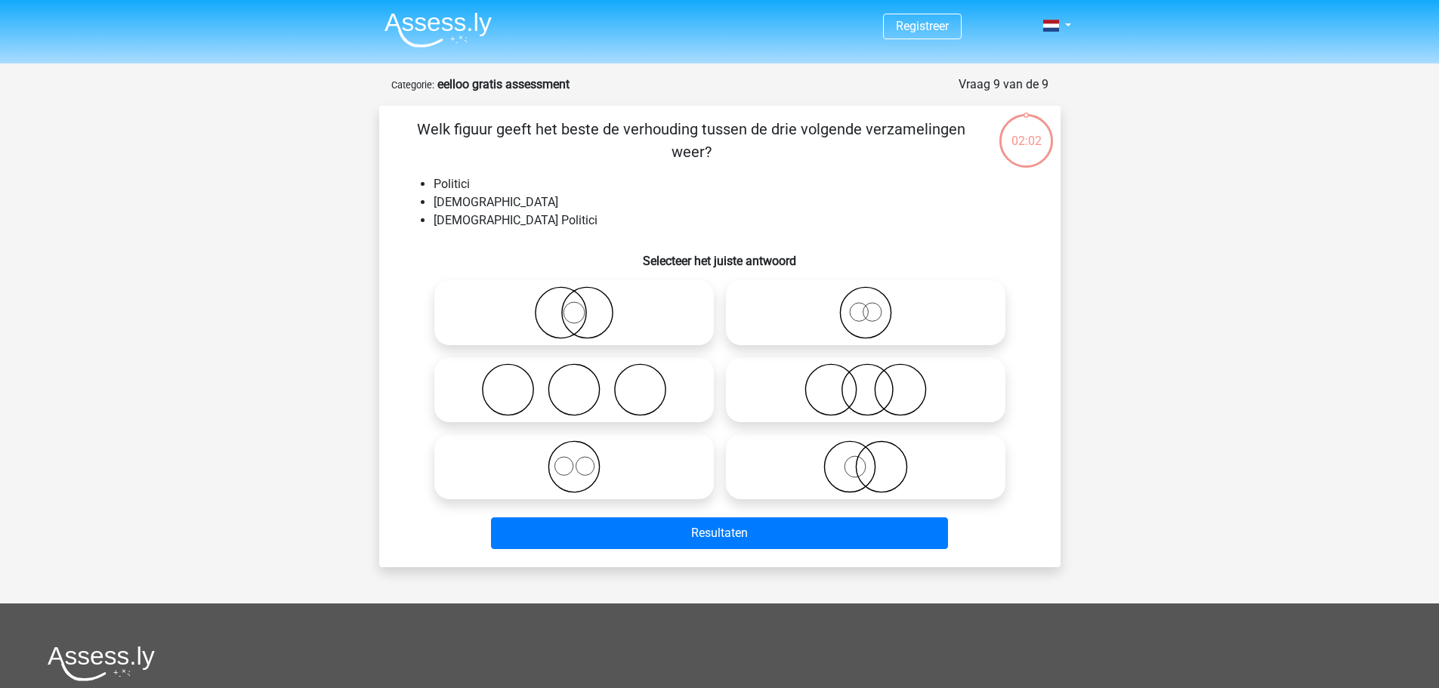
scroll to position [76, 0]
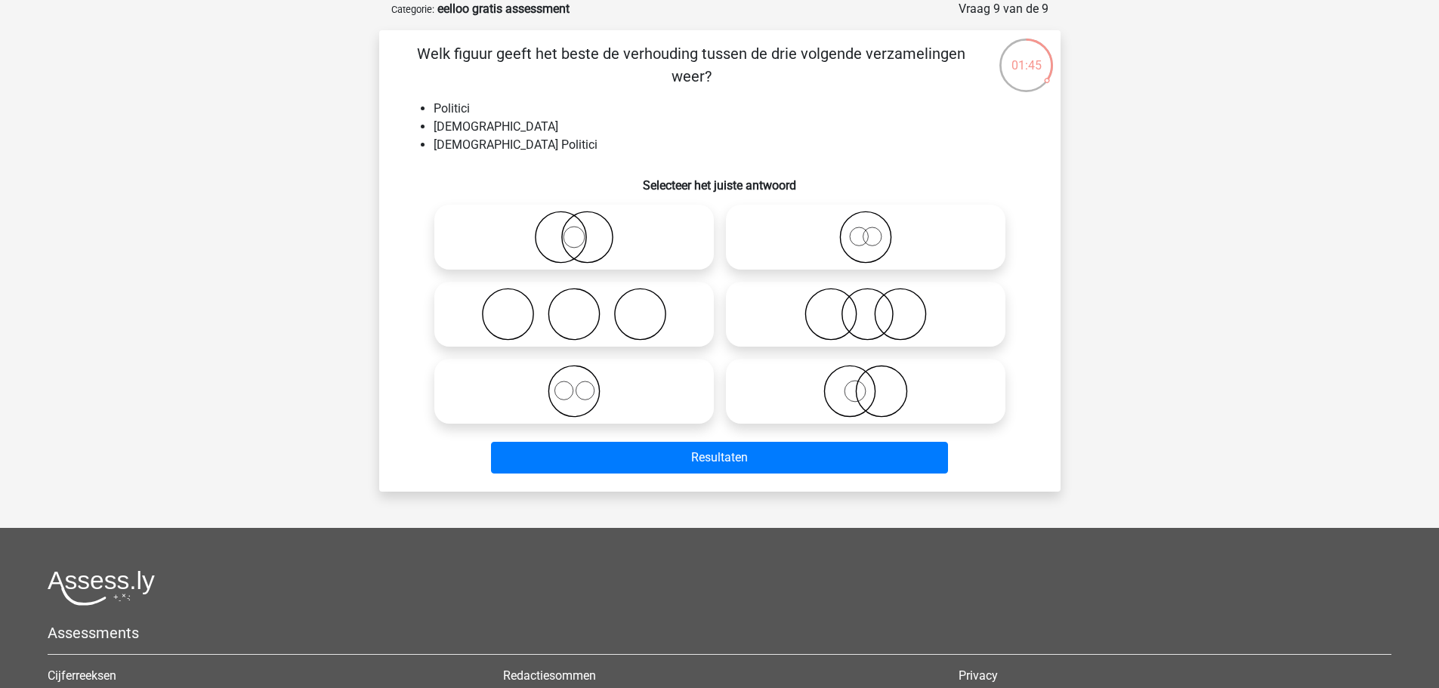
click at [634, 235] on icon at bounding box center [573, 237] width 267 height 53
click at [584, 230] on input "radio" at bounding box center [579, 225] width 10 height 10
radio input "true"
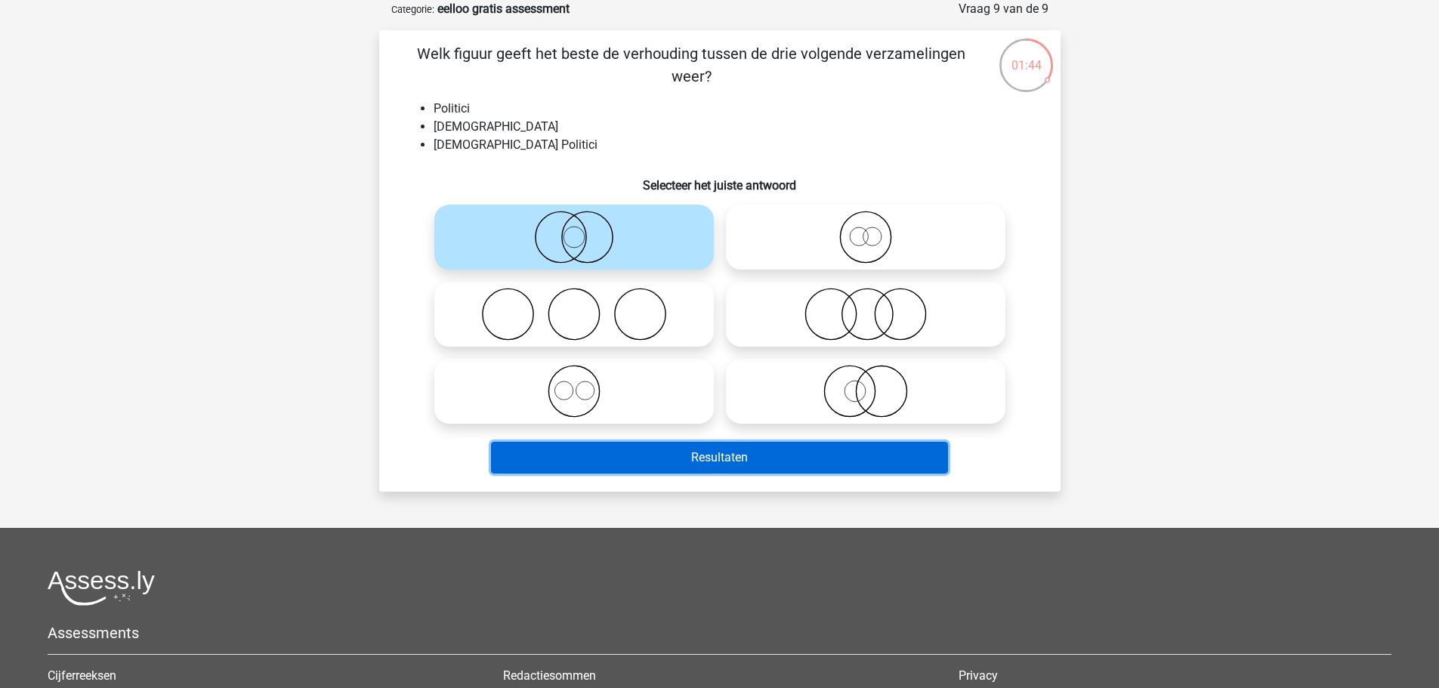
click at [724, 459] on button "Resultaten" at bounding box center [719, 458] width 457 height 32
